Goal: Task Accomplishment & Management: Manage account settings

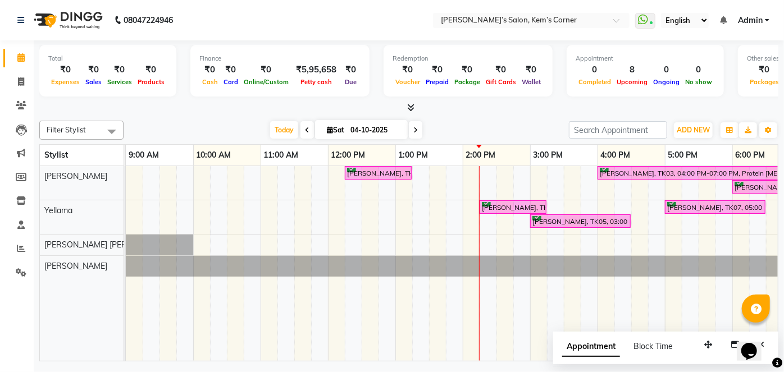
scroll to position [0, 223]
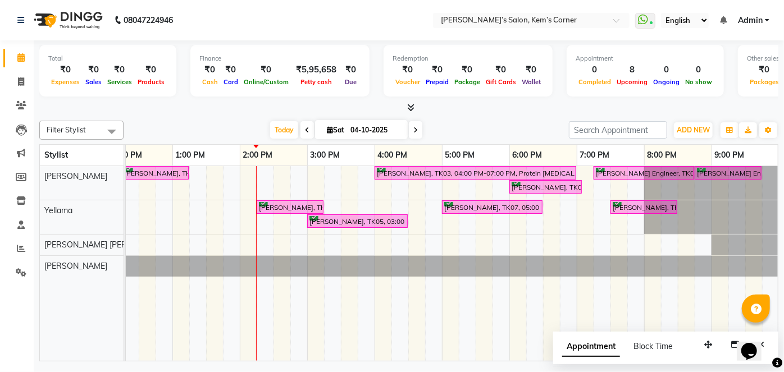
drag, startPoint x: 329, startPoint y: 113, endPoint x: 311, endPoint y: 112, distance: 17.5
click at [312, 112] on div at bounding box center [408, 108] width 739 height 12
drag, startPoint x: 264, startPoint y: 61, endPoint x: 161, endPoint y: -28, distance: 135.9
click at [161, 0] on html "08047224946 Select Location × [PERSON_NAME]’s Salon, [PERSON_NAME]’s Corner Wha…" at bounding box center [392, 186] width 784 height 372
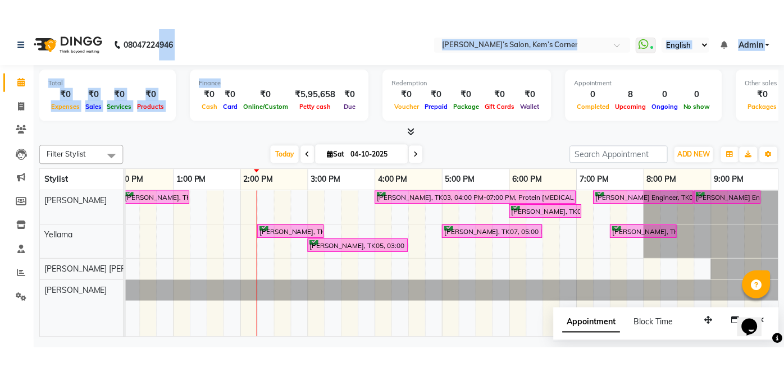
scroll to position [0, 221]
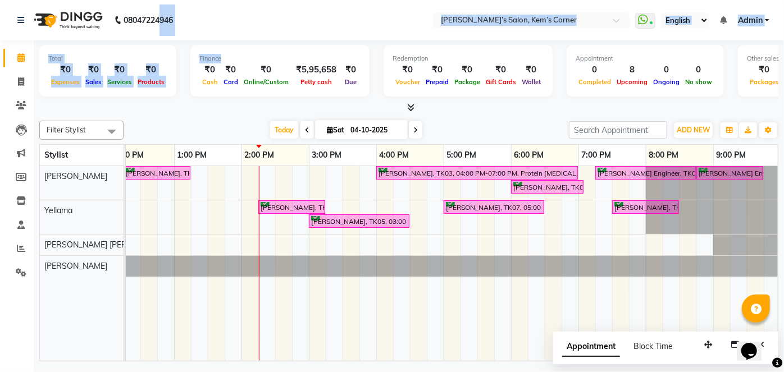
click at [244, 24] on nav "08047224946 Select Location × [PERSON_NAME]’s Salon, [PERSON_NAME]’s Corner Wha…" at bounding box center [392, 20] width 784 height 40
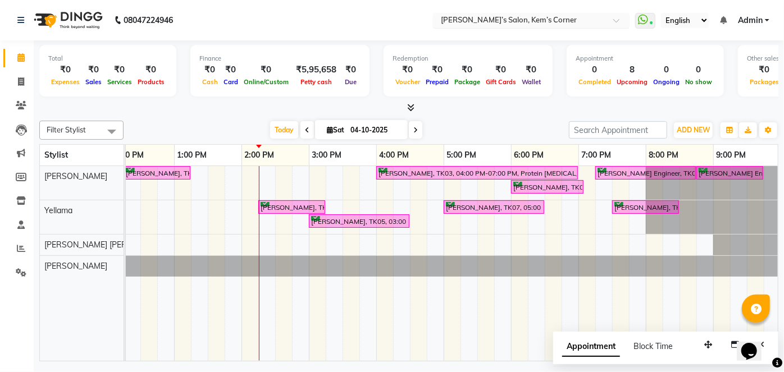
click at [585, 20] on input "text" at bounding box center [520, 21] width 163 height 11
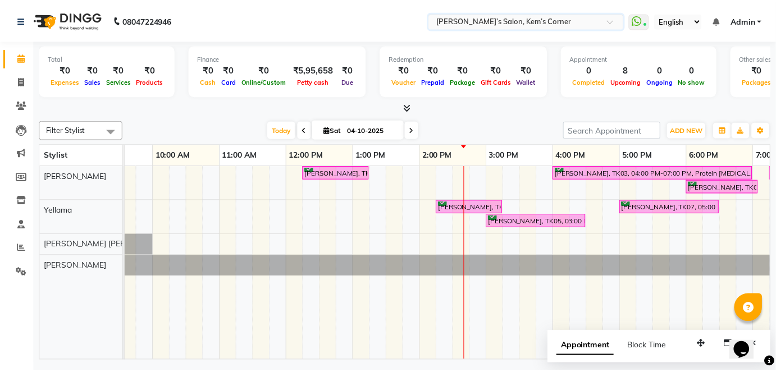
scroll to position [0, 0]
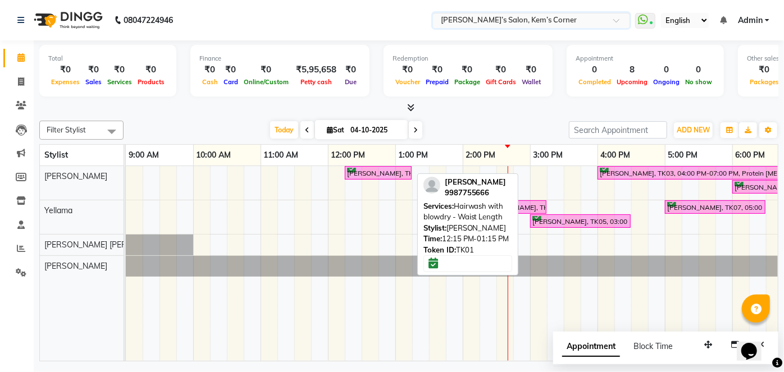
click at [367, 168] on div "[PERSON_NAME], TK01, 12:15 PM-01:15 PM, Hairwash with blowdry - Waist Length" at bounding box center [378, 173] width 65 height 11
select select "6"
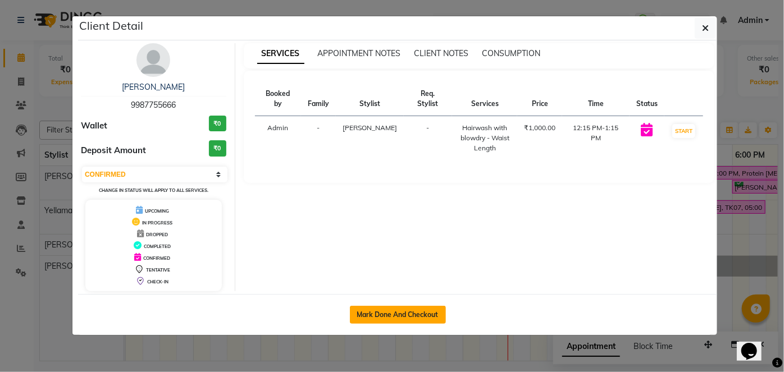
click at [392, 313] on button "Mark Done And Checkout" at bounding box center [398, 315] width 96 height 18
select select "6386"
select select "service"
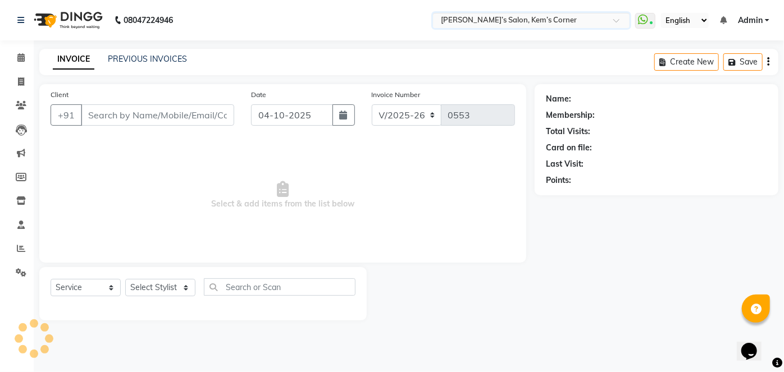
select select "3"
type input "9987755666"
select select "50293"
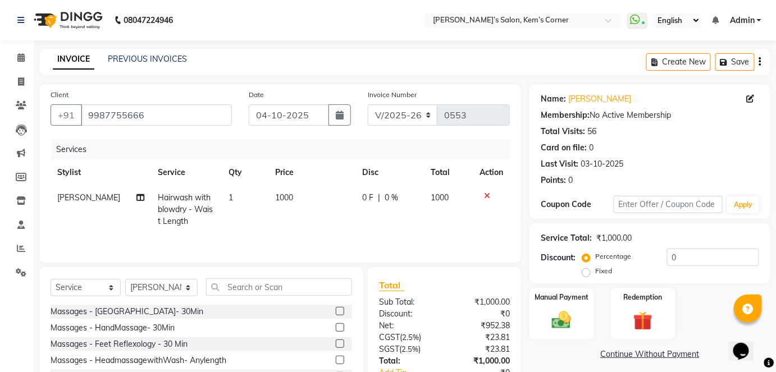
drag, startPoint x: 288, startPoint y: 195, endPoint x: 297, endPoint y: 194, distance: 9.6
click at [297, 194] on td "1000" at bounding box center [312, 209] width 87 height 49
select select "50293"
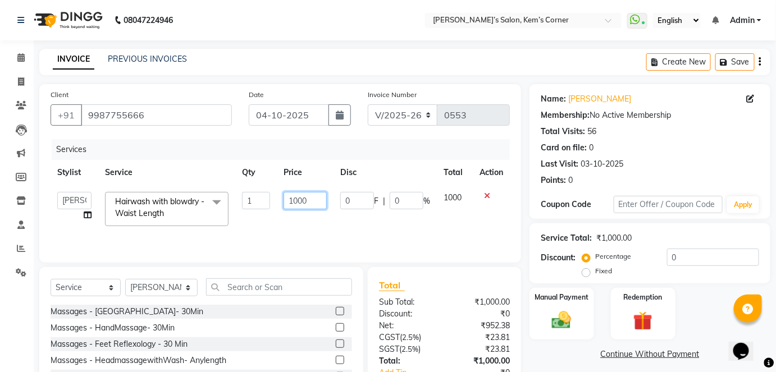
click at [316, 200] on input "1000" at bounding box center [305, 200] width 43 height 17
type input "1"
type input "900"
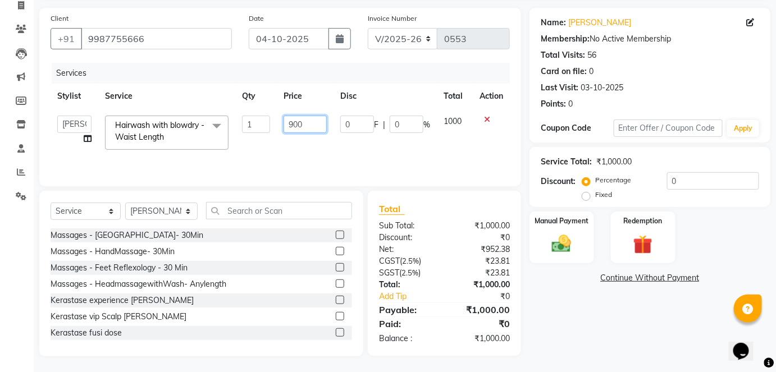
scroll to position [77, 0]
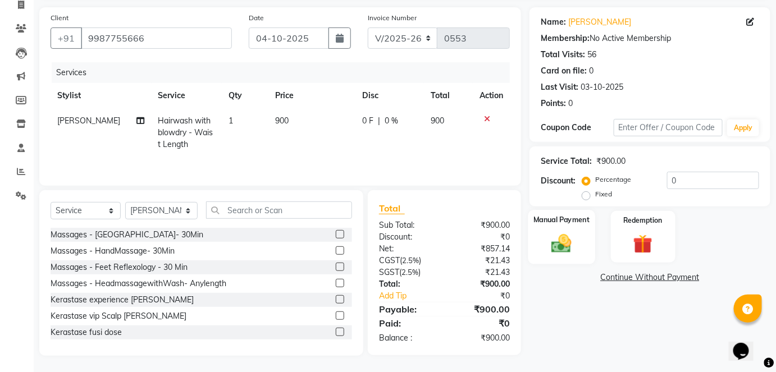
click at [563, 233] on img at bounding box center [562, 243] width 33 height 23
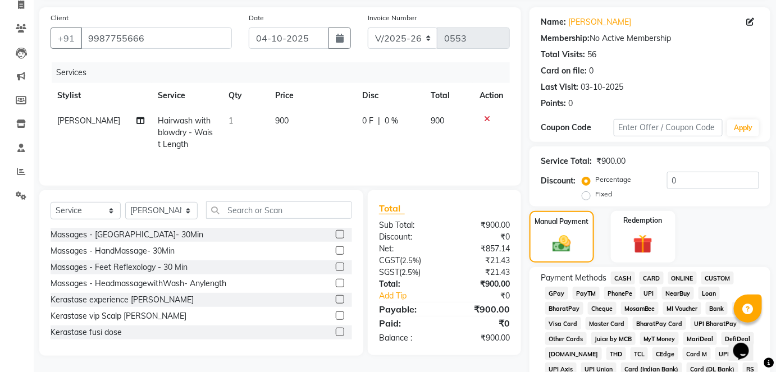
click at [621, 279] on span "CASH" at bounding box center [623, 278] width 24 height 13
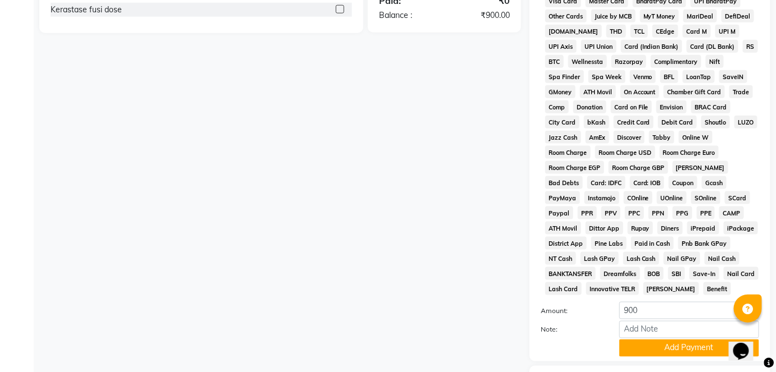
scroll to position [473, 0]
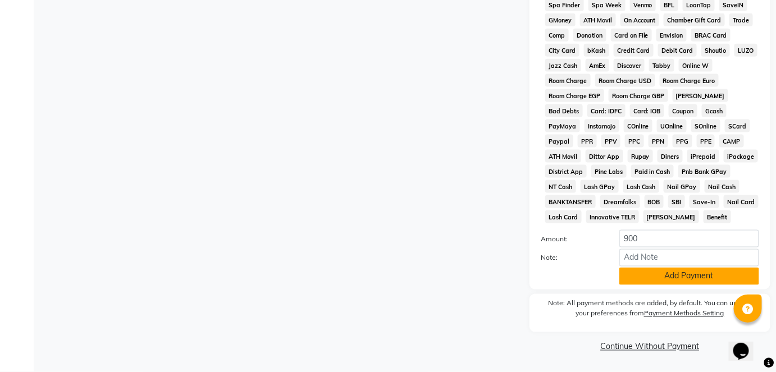
click at [647, 279] on button "Add Payment" at bounding box center [690, 276] width 140 height 17
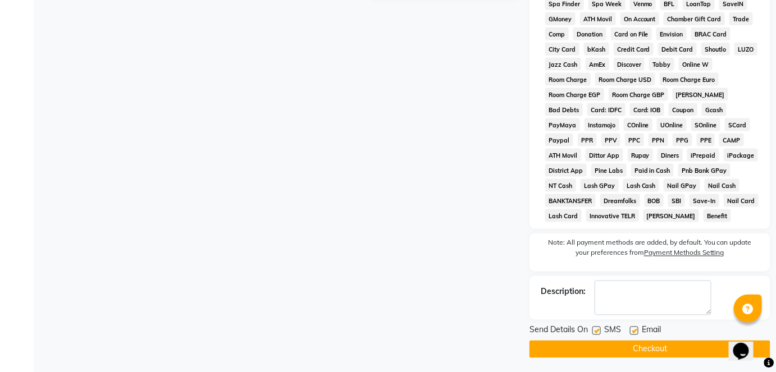
click at [632, 334] on label at bounding box center [634, 331] width 8 height 8
click at [632, 334] on input "checkbox" at bounding box center [633, 331] width 7 height 7
checkbox input "false"
click at [622, 350] on button "Checkout" at bounding box center [650, 349] width 241 height 17
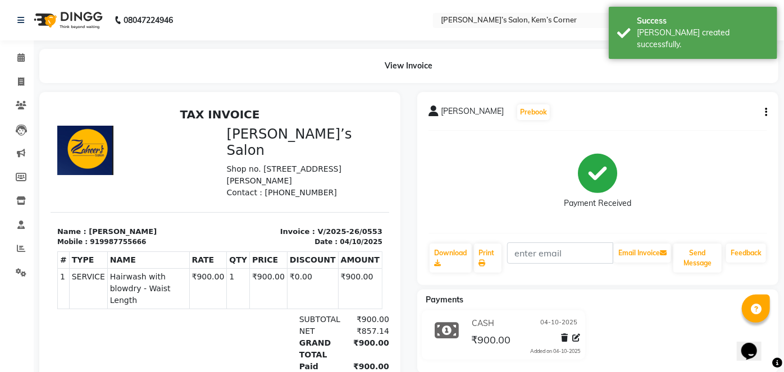
select select "6386"
select select "service"
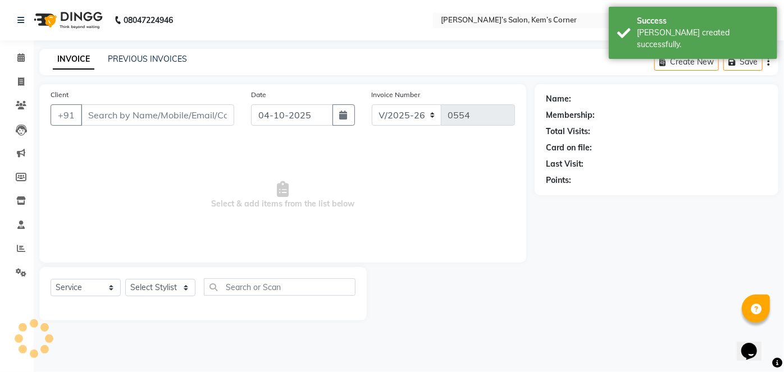
type input "9987755666"
select select "50293"
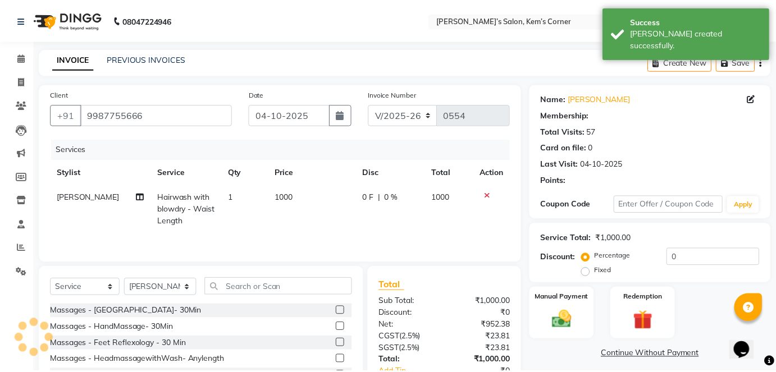
scroll to position [77, 0]
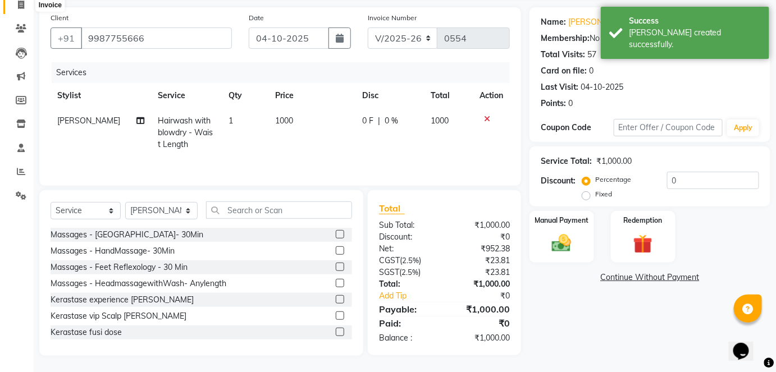
click at [21, 6] on icon at bounding box center [21, 5] width 6 height 8
select select "6386"
select select "service"
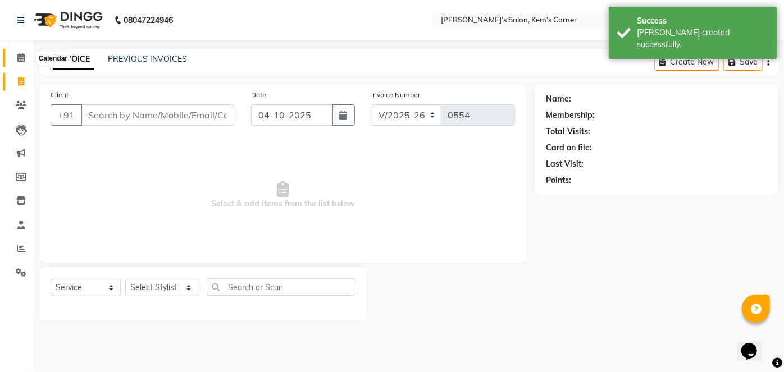
click at [24, 62] on icon at bounding box center [20, 57] width 7 height 8
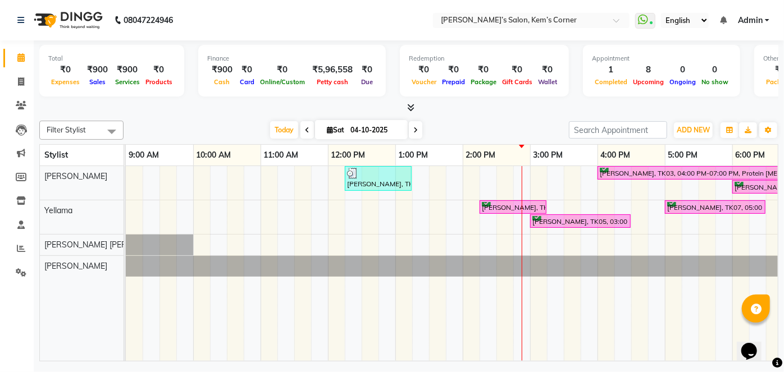
click at [418, 131] on span at bounding box center [415, 129] width 13 height 17
type input "05-10-2025"
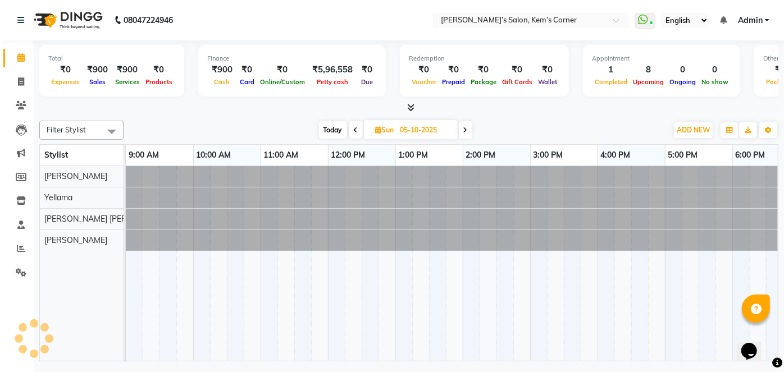
scroll to position [0, 223]
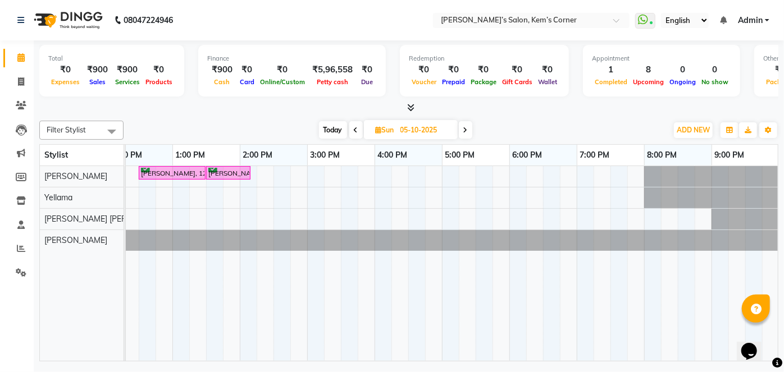
click at [343, 171] on div "[PERSON_NAME], 10:30 AM-11:30 AM, Hairwash with blowdry - Waist Length [PERSON_…" at bounding box center [341, 263] width 876 height 195
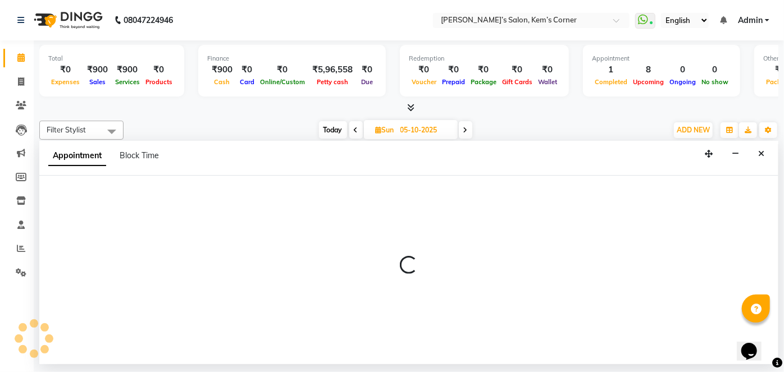
select select "50293"
select select "930"
select select "tentative"
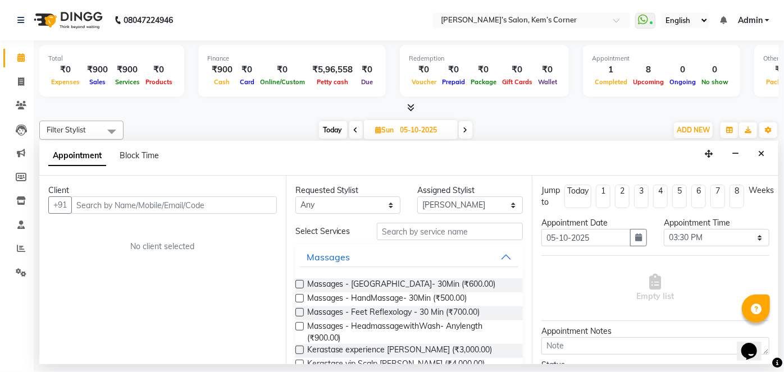
click at [183, 197] on input "text" at bounding box center [174, 205] width 206 height 17
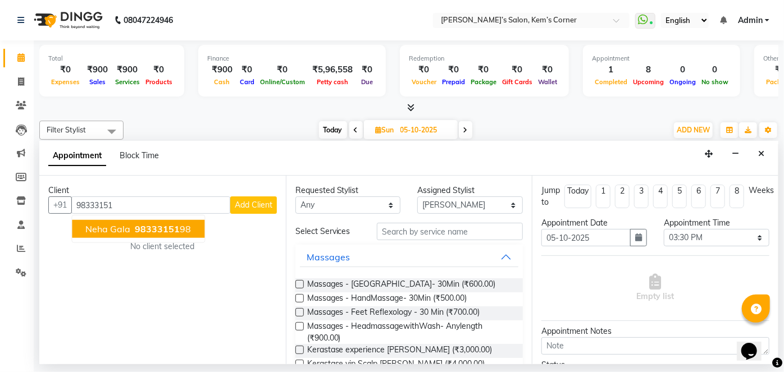
click at [147, 224] on span "98333151" at bounding box center [157, 229] width 45 height 11
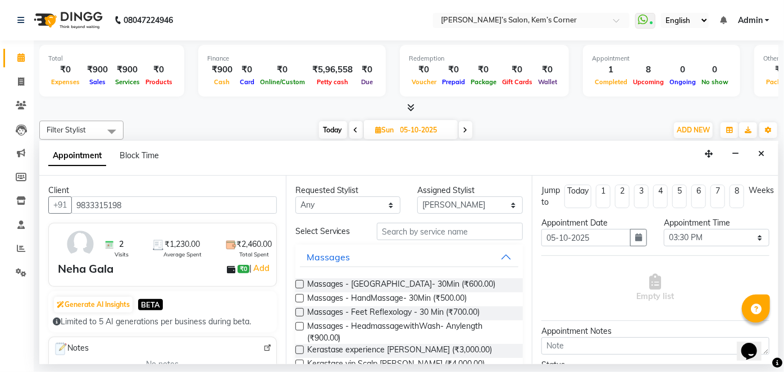
type input "9833315198"
click at [410, 233] on input "text" at bounding box center [450, 231] width 146 height 17
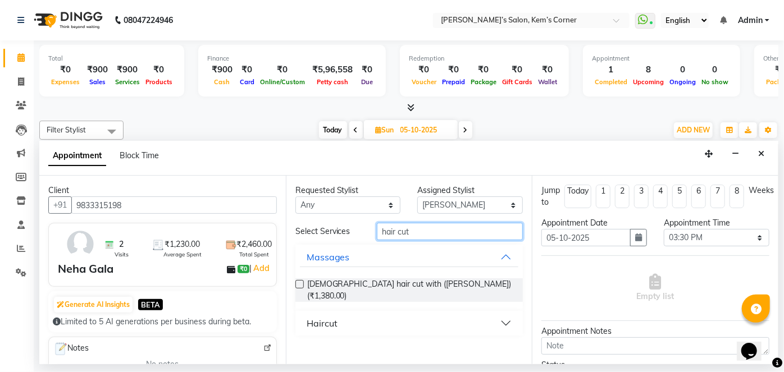
type input "hair cut"
click at [504, 313] on button "Haircut" at bounding box center [409, 323] width 219 height 20
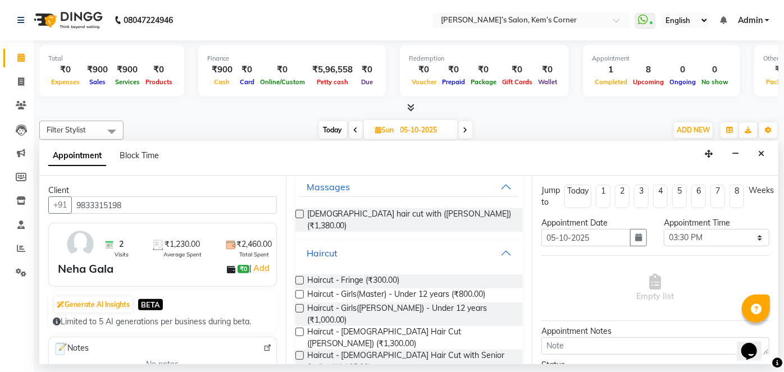
scroll to position [69, 0]
click at [466, 304] on span "Haircut - Girls([PERSON_NAME]) - Under 12 years (₹1,000.00)" at bounding box center [410, 316] width 207 height 24
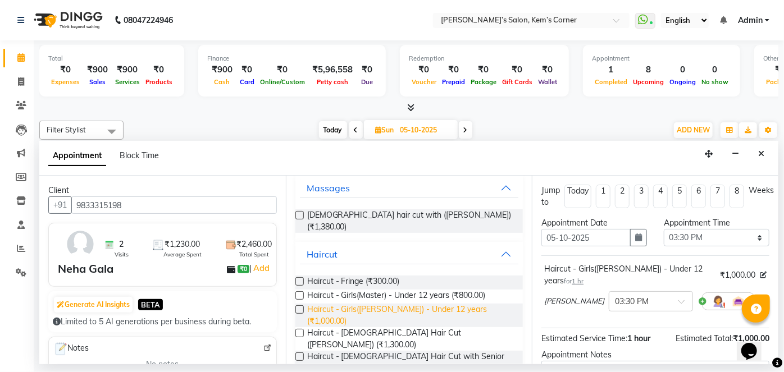
click at [466, 304] on span "Haircut - Girls([PERSON_NAME]) - Under 12 years (₹1,000.00)" at bounding box center [410, 316] width 207 height 24
checkbox input "false"
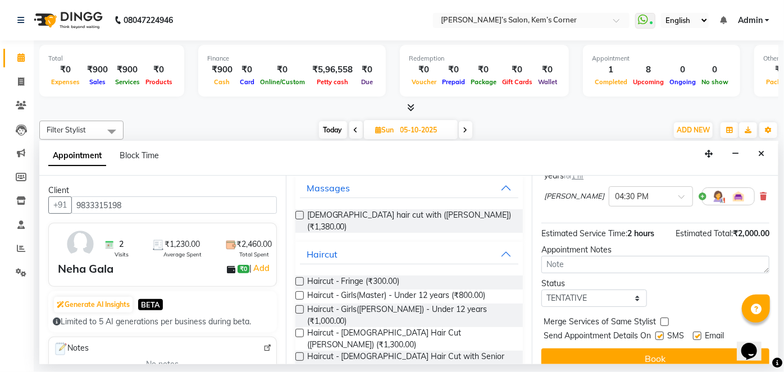
scroll to position [181, 0]
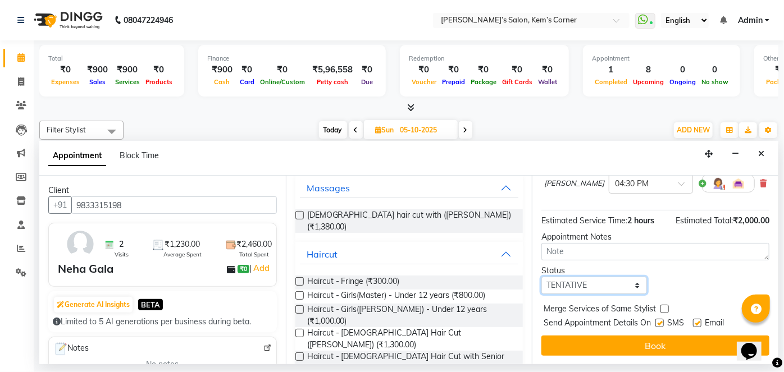
click at [630, 281] on select "Select TENTATIVE CONFIRM UPCOMING" at bounding box center [595, 285] width 106 height 17
select select "confirm booking"
click at [542, 277] on select "Select TENTATIVE CONFIRM UPCOMING" at bounding box center [595, 285] width 106 height 17
drag, startPoint x: 592, startPoint y: 348, endPoint x: 583, endPoint y: 329, distance: 20.6
click at [590, 345] on button "Book" at bounding box center [656, 346] width 228 height 20
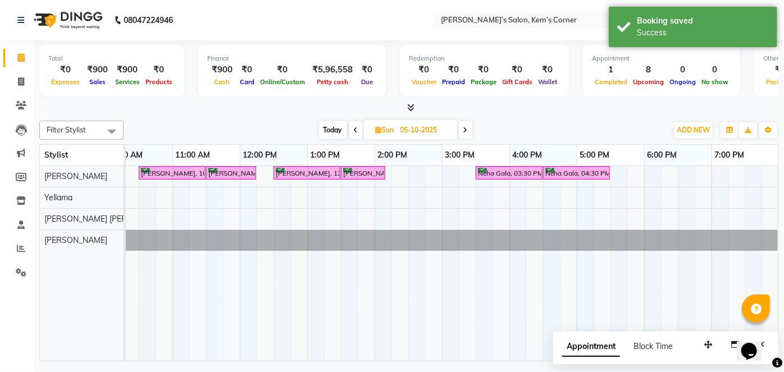
scroll to position [0, 56]
